Goal: Transaction & Acquisition: Book appointment/travel/reservation

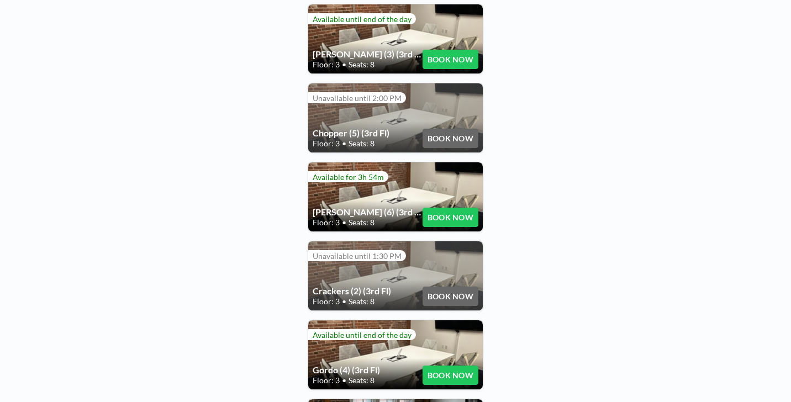
scroll to position [259, 0]
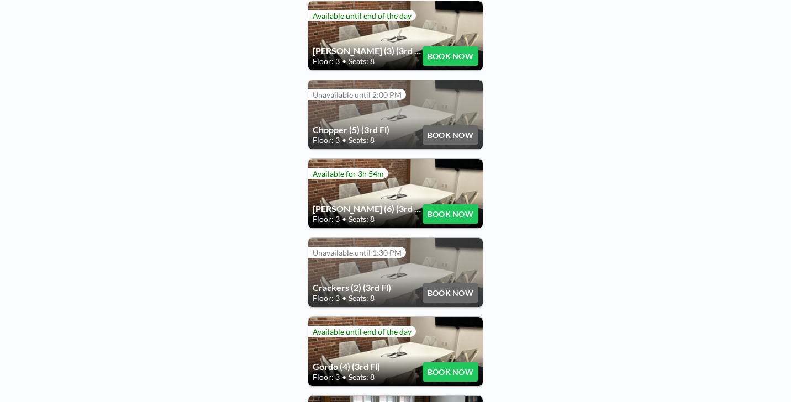
drag, startPoint x: 435, startPoint y: 253, endPoint x: 459, endPoint y: 249, distance: 25.2
click at [459, 362] on button "BOOK NOW" at bounding box center [450, 371] width 56 height 19
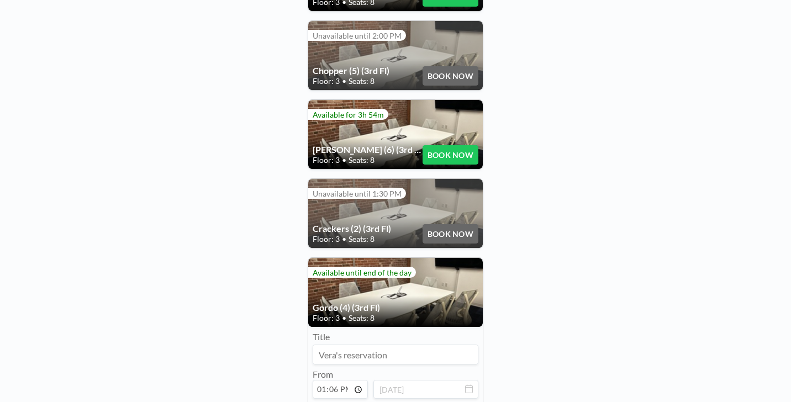
scroll to position [320, 0]
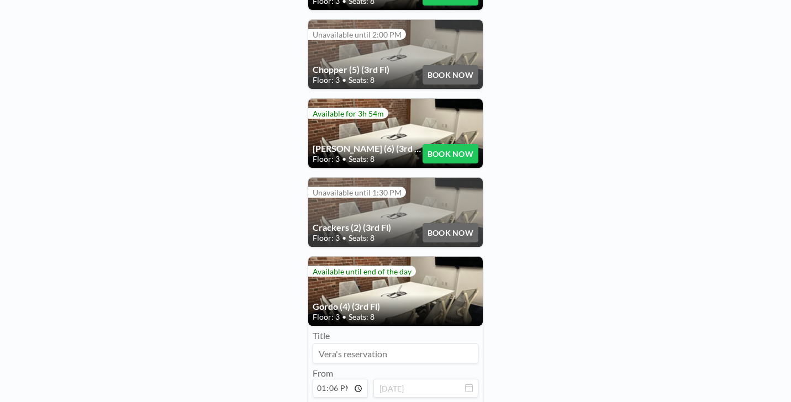
type input "13:36"
type input "14:00"
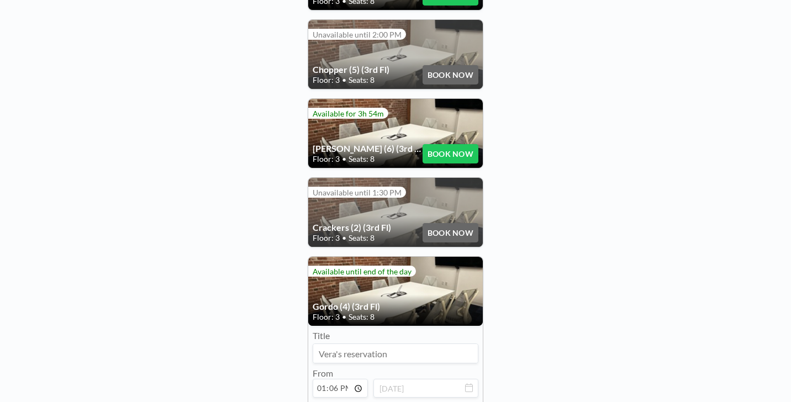
type input "[PERSON_NAME]"
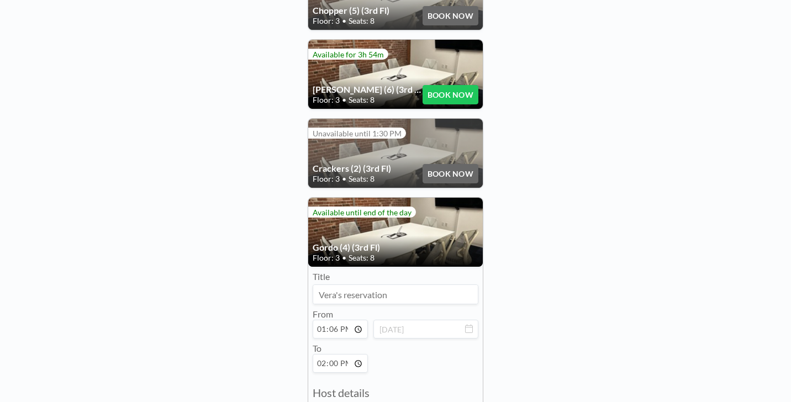
scroll to position [387, 0]
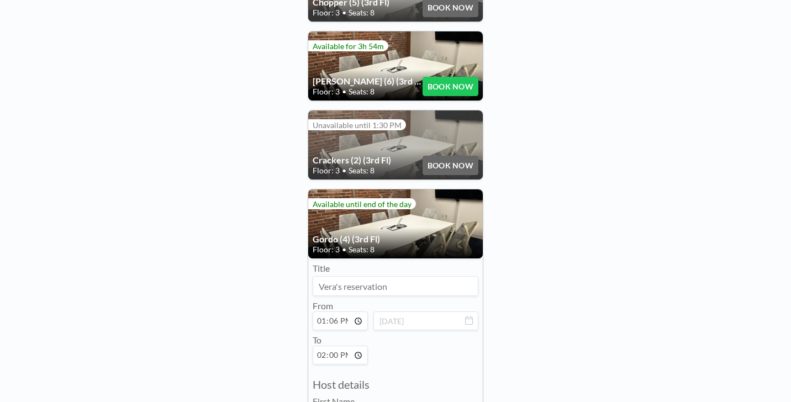
type input "[PERSON_NAME][EMAIL_ADDRESS][DOMAIN_NAME]"
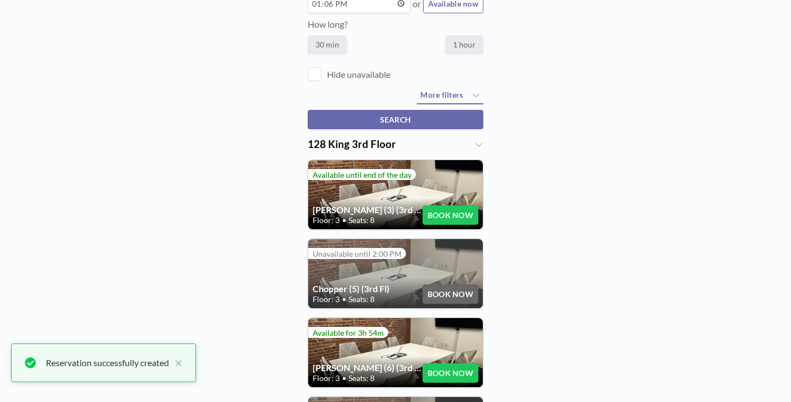
scroll to position [0, 0]
